Goal: Task Accomplishment & Management: Use online tool/utility

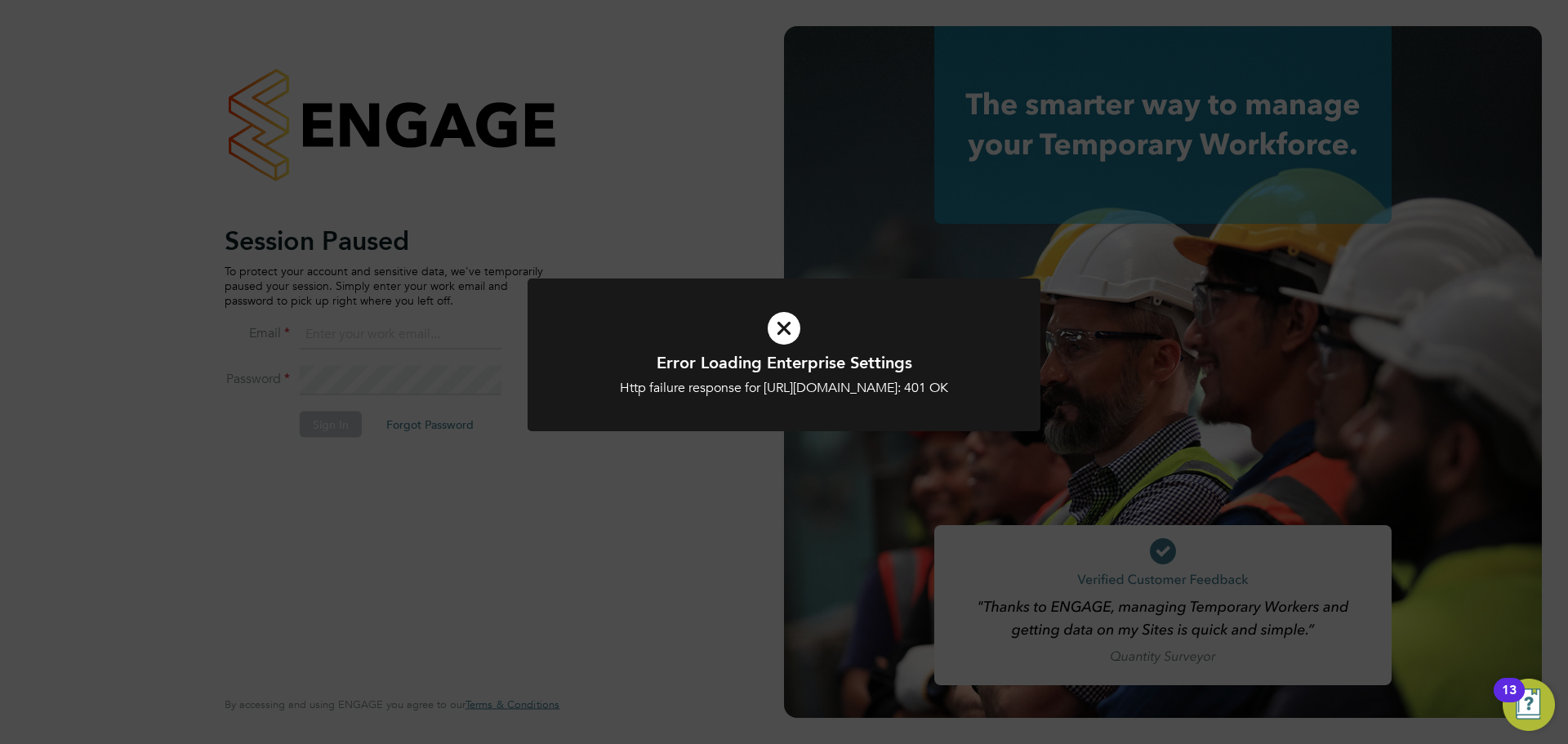
type input "jasmine@xede.co.uk"
click at [628, 451] on div "Error Loading Enterprise Settings Http failure response for https://xede.app.en…" at bounding box center [784, 364] width 513 height 172
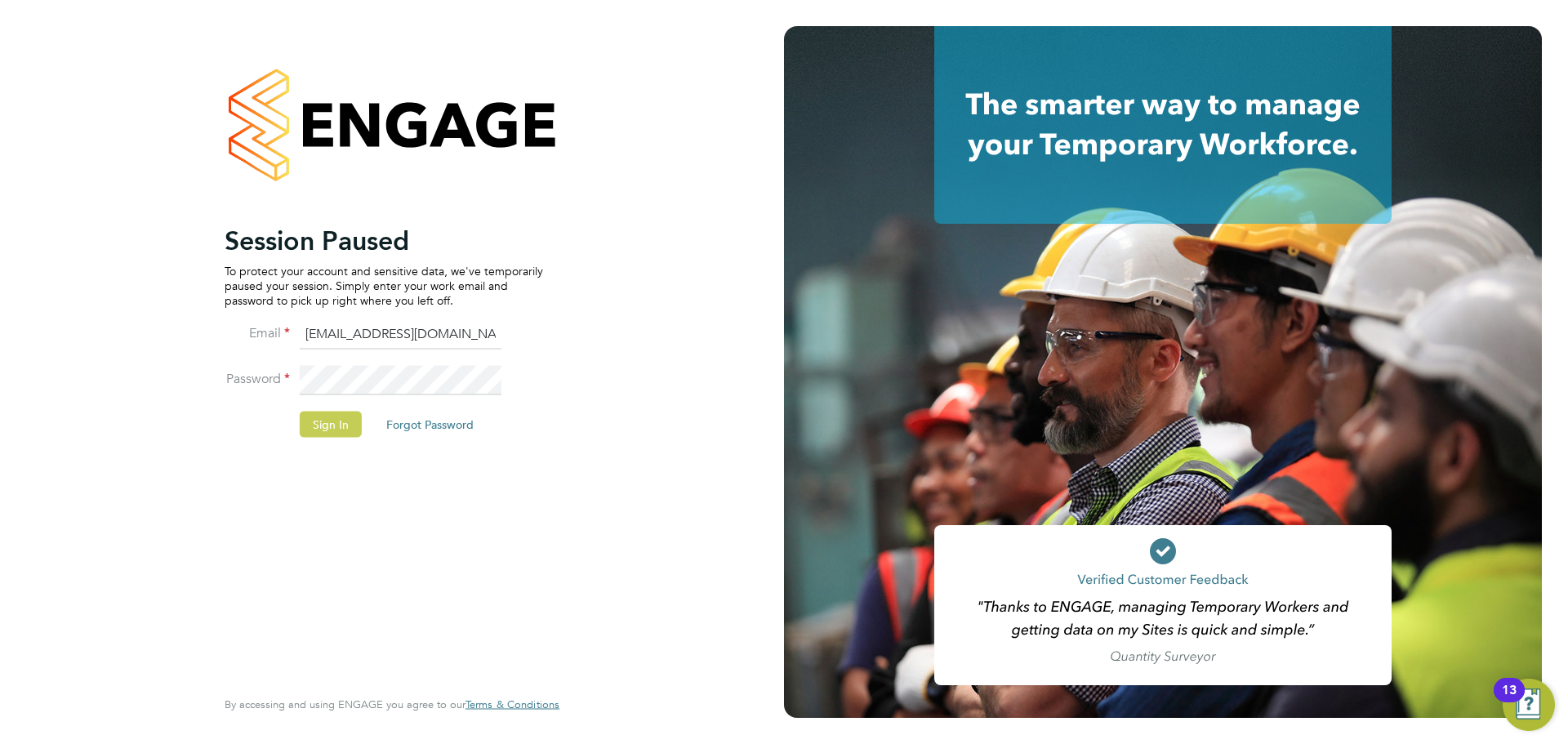
click at [343, 428] on button "Sign In" at bounding box center [331, 424] width 62 height 26
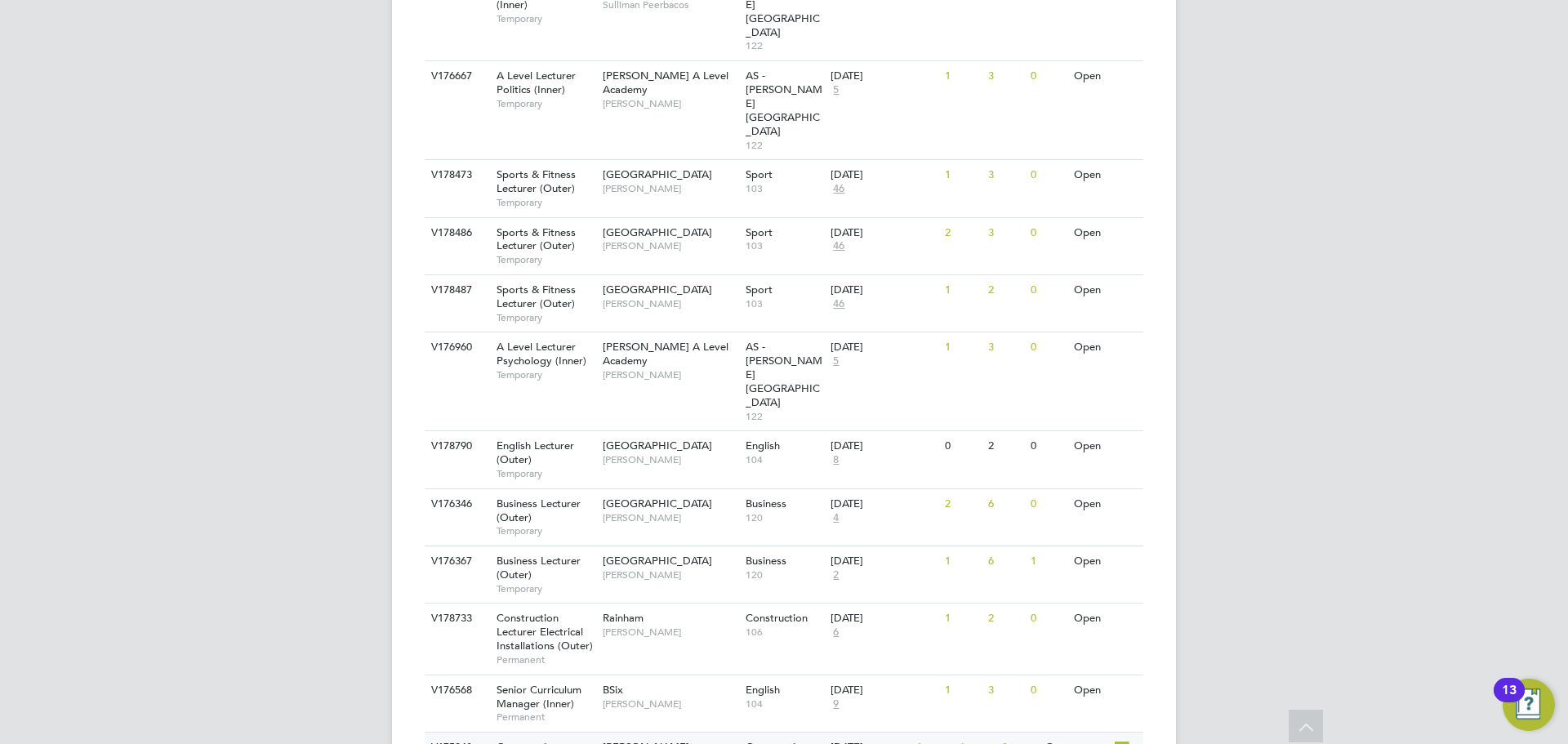
scroll to position [1655, 0]
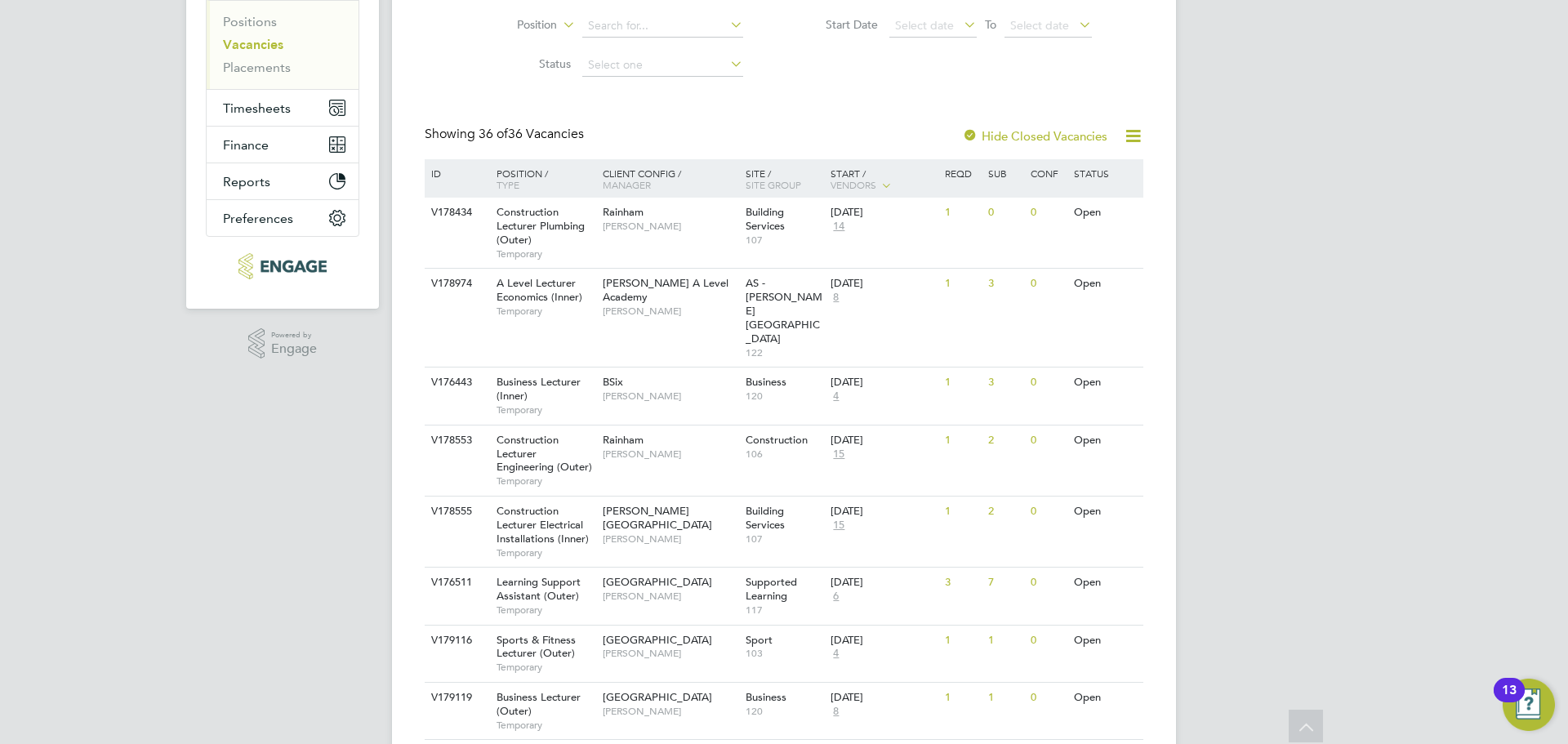
scroll to position [209, 0]
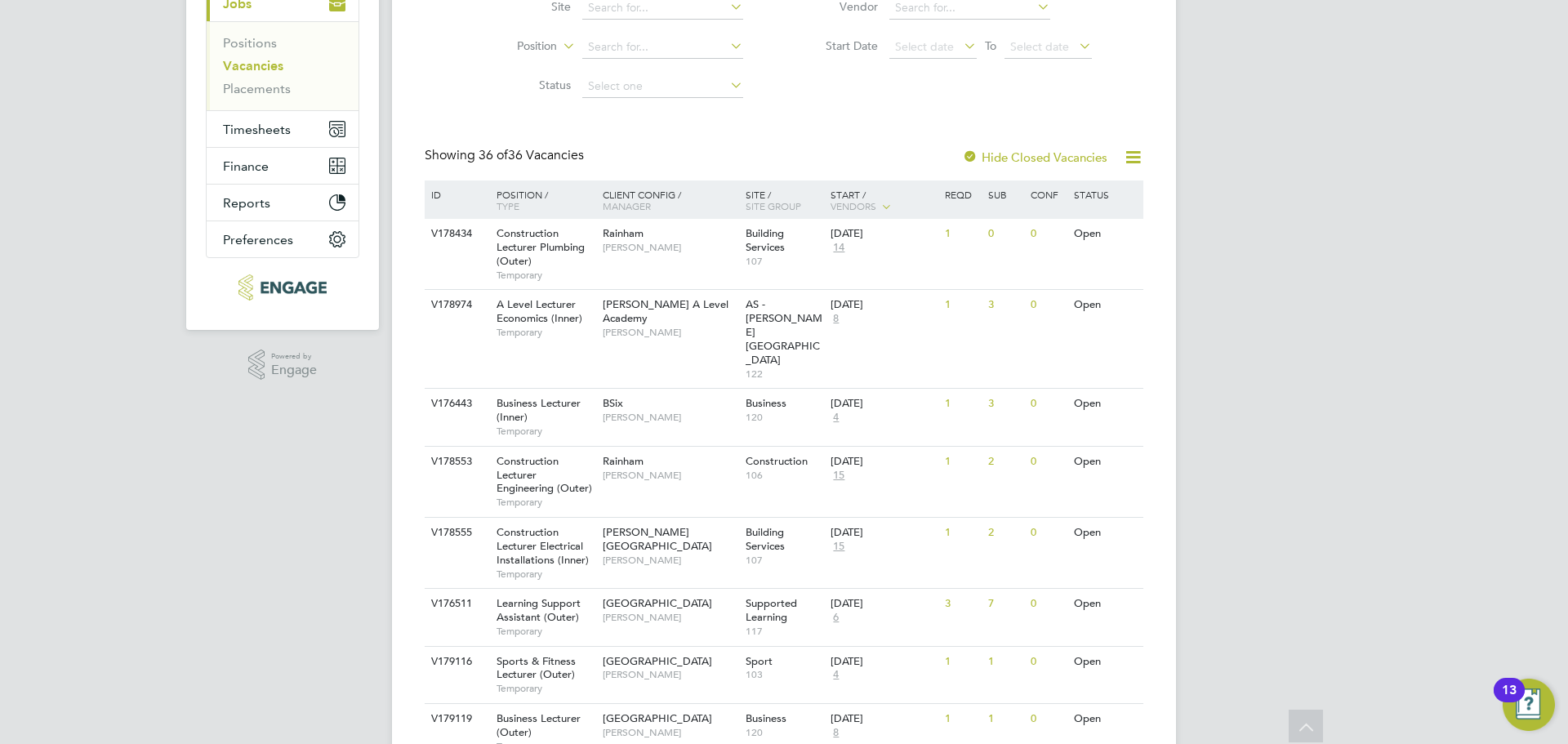
click at [253, 69] on link "Vacancies" at bounding box center [253, 66] width 60 height 16
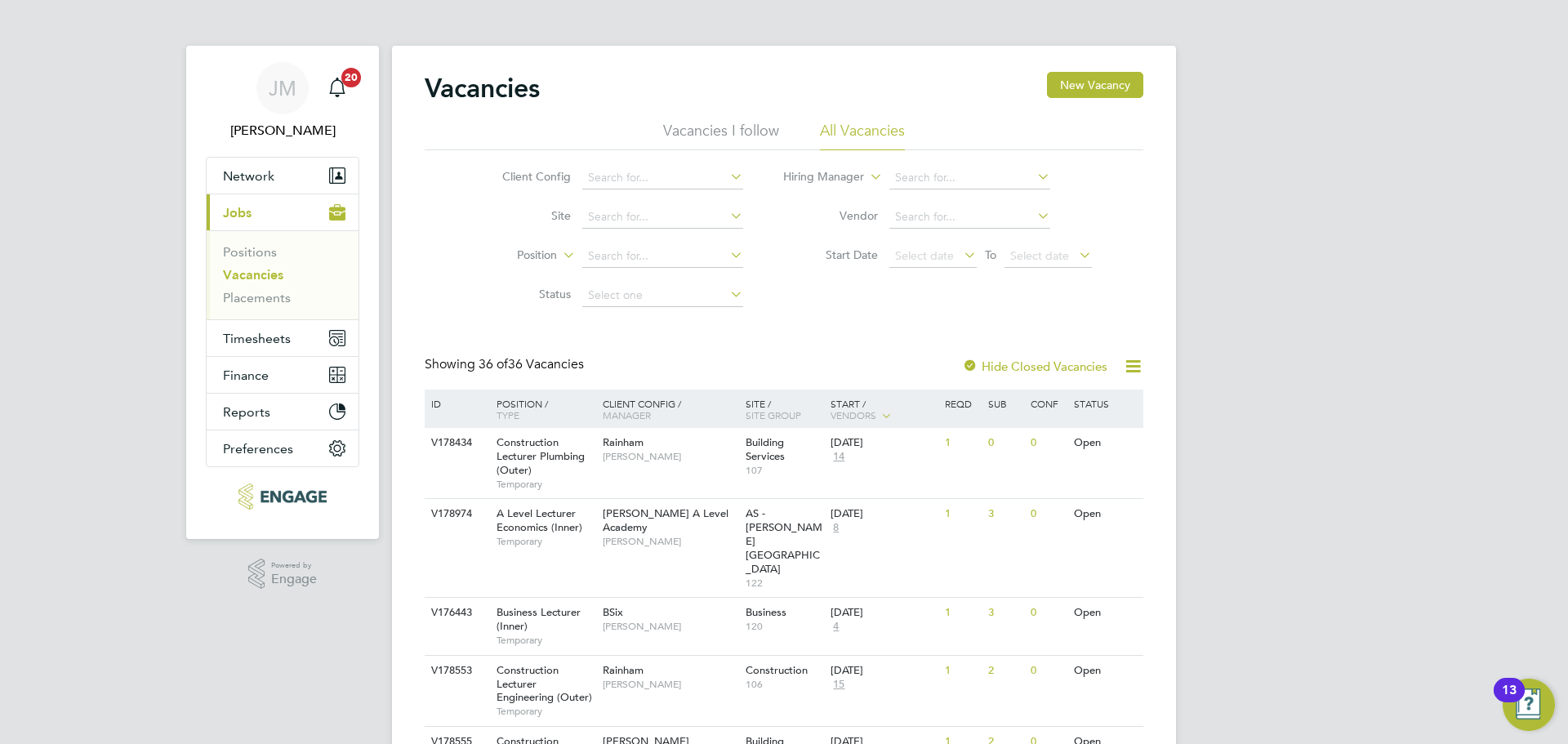
click at [247, 278] on link "Vacancies" at bounding box center [253, 274] width 60 height 16
